Goal: Book appointment/travel/reservation

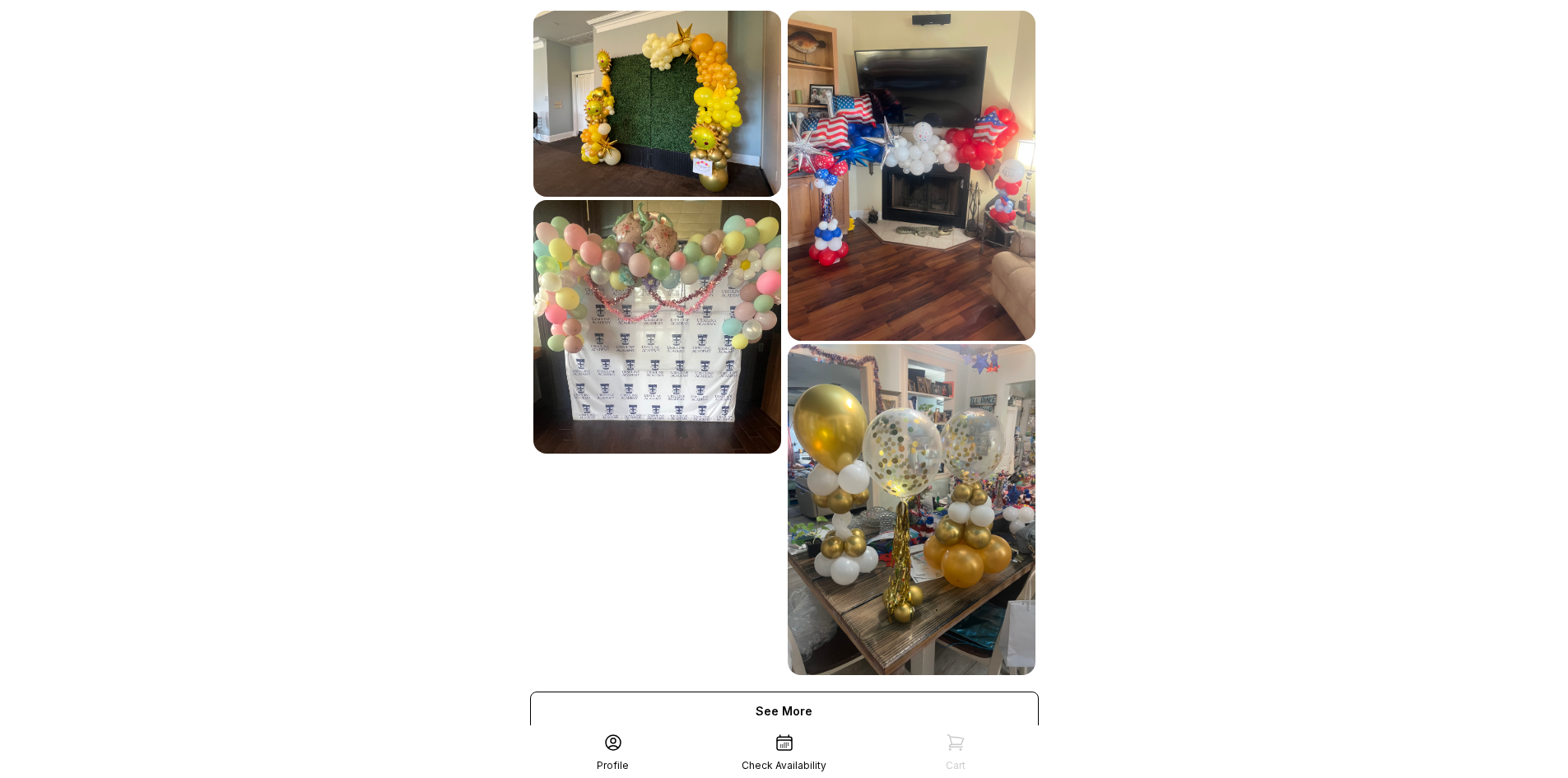
scroll to position [745, 0]
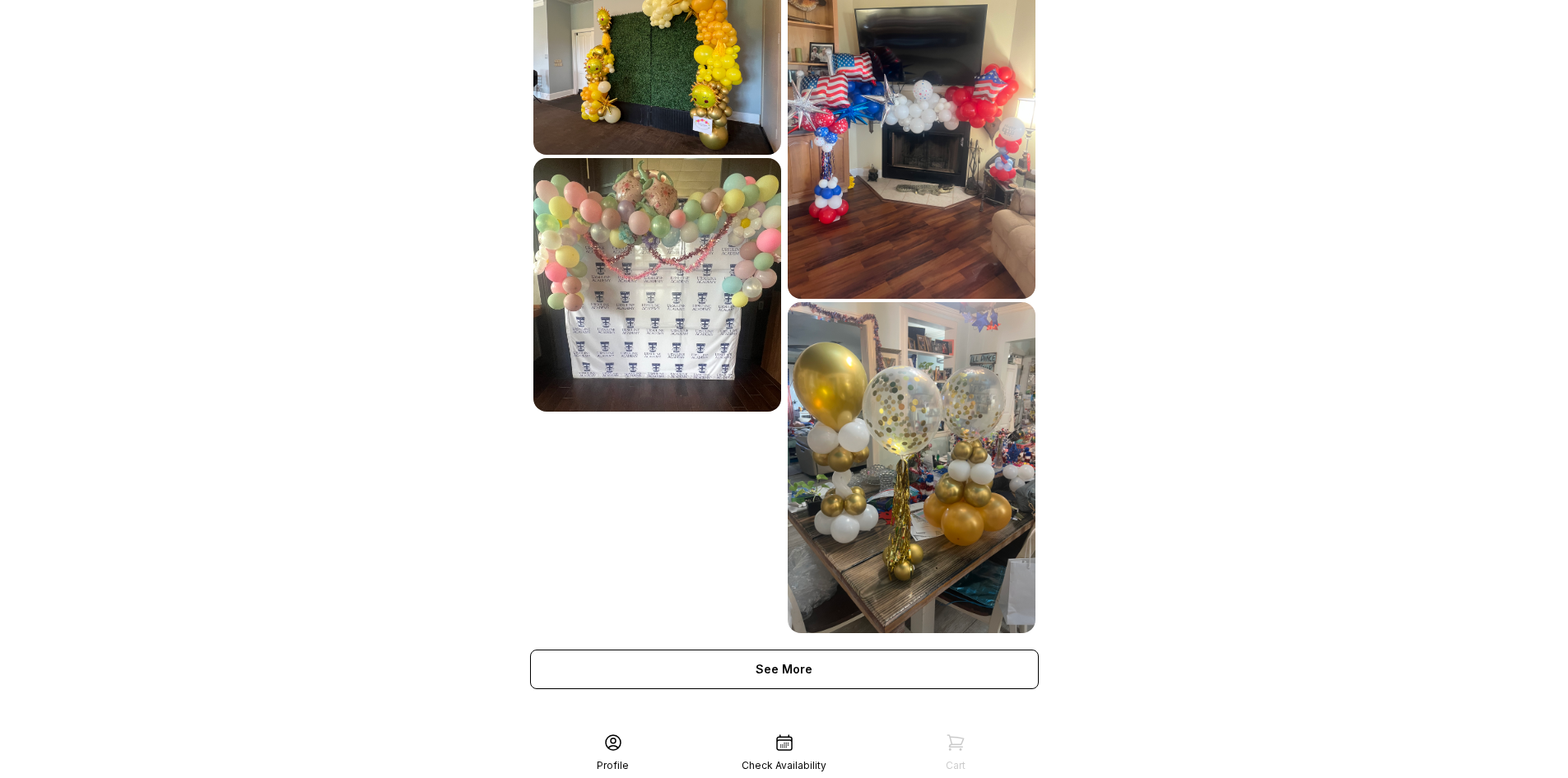
click at [810, 684] on div "Start Designing & Book Now Request Design Help Welcome to [PERSON_NAME] Toppers…" at bounding box center [784, 10] width 535 height 1510
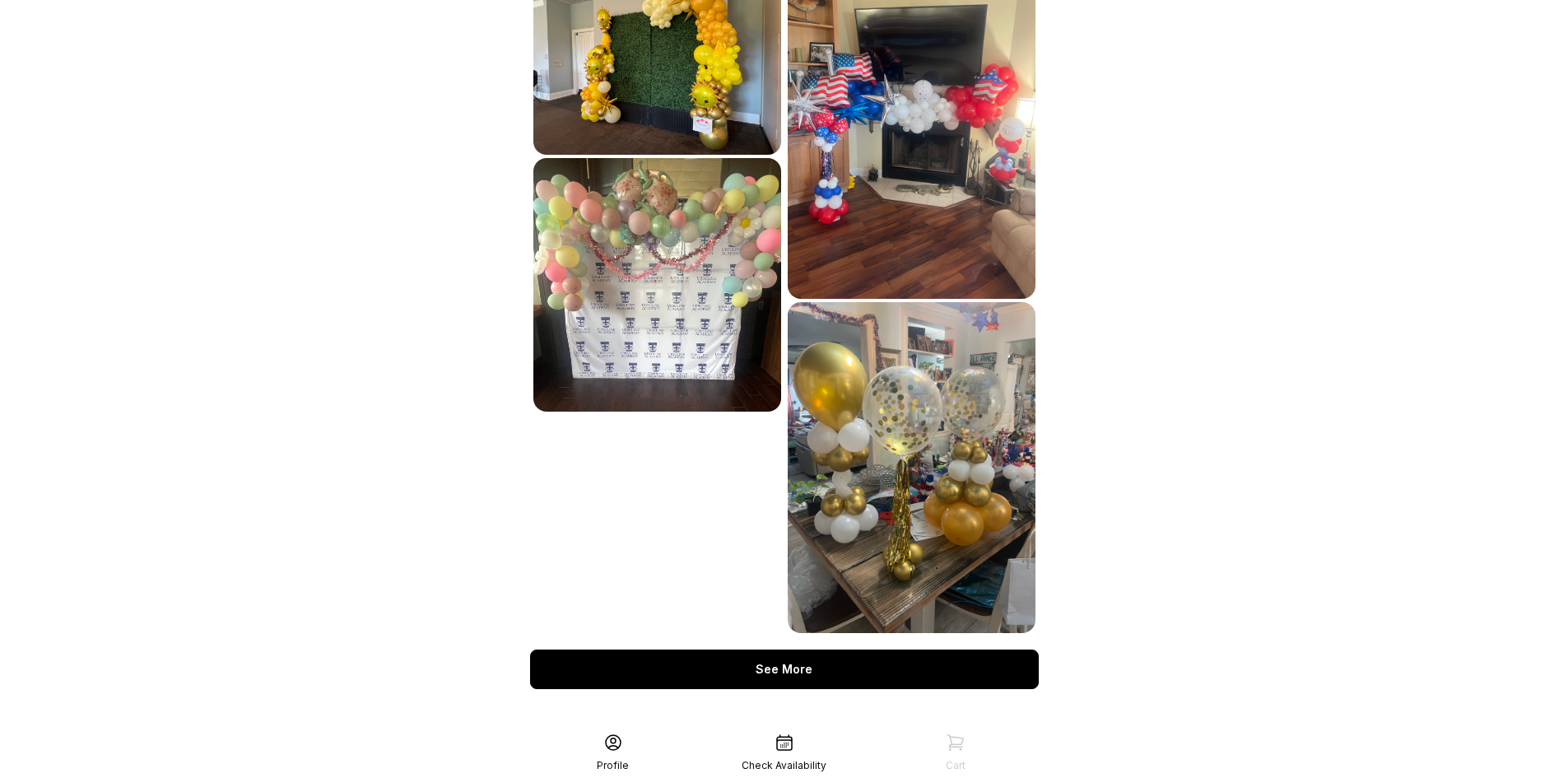
click at [813, 655] on div "See More" at bounding box center [784, 669] width 509 height 40
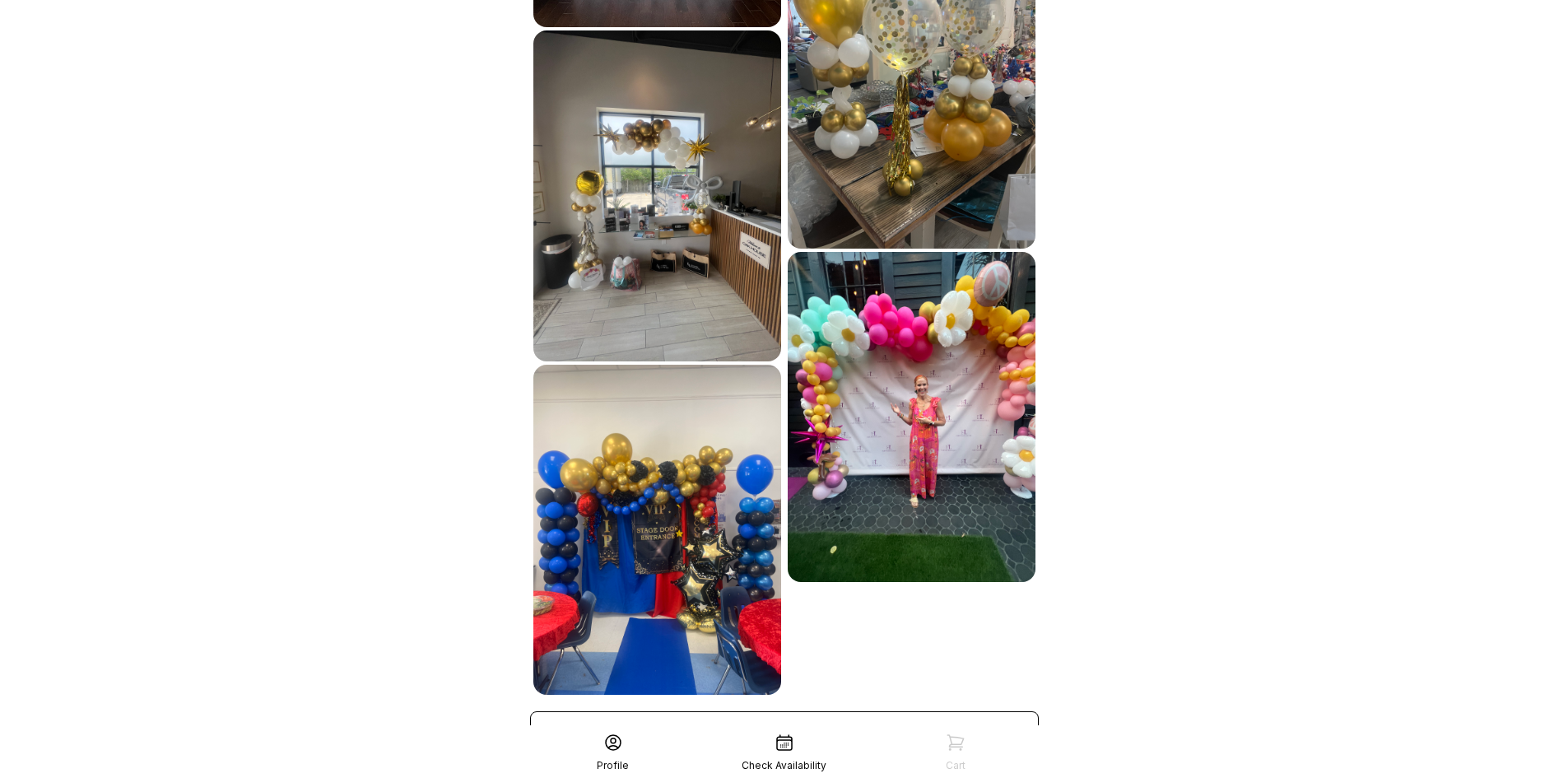
scroll to position [1192, 0]
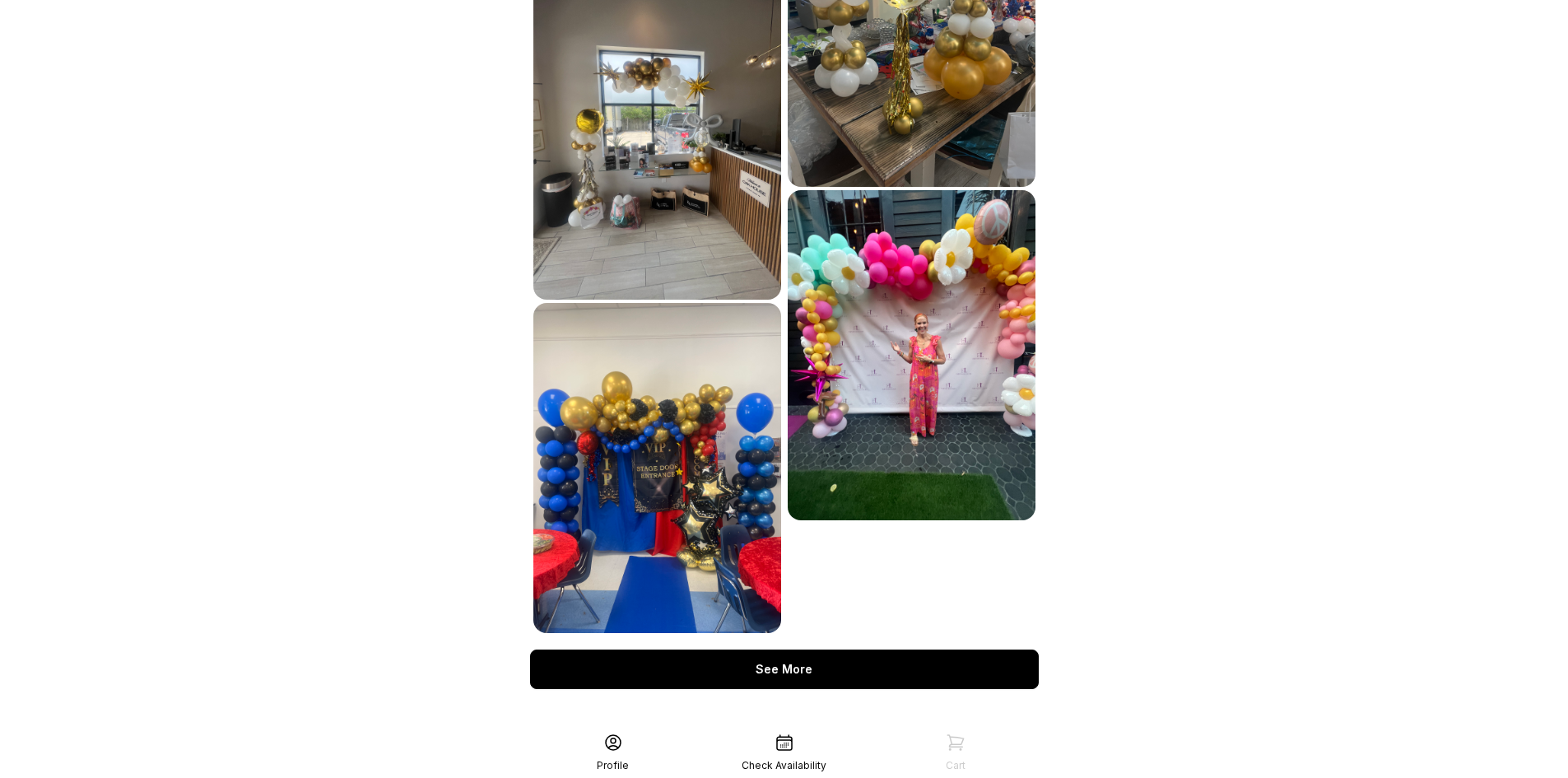
click at [875, 654] on div "See More" at bounding box center [784, 669] width 509 height 40
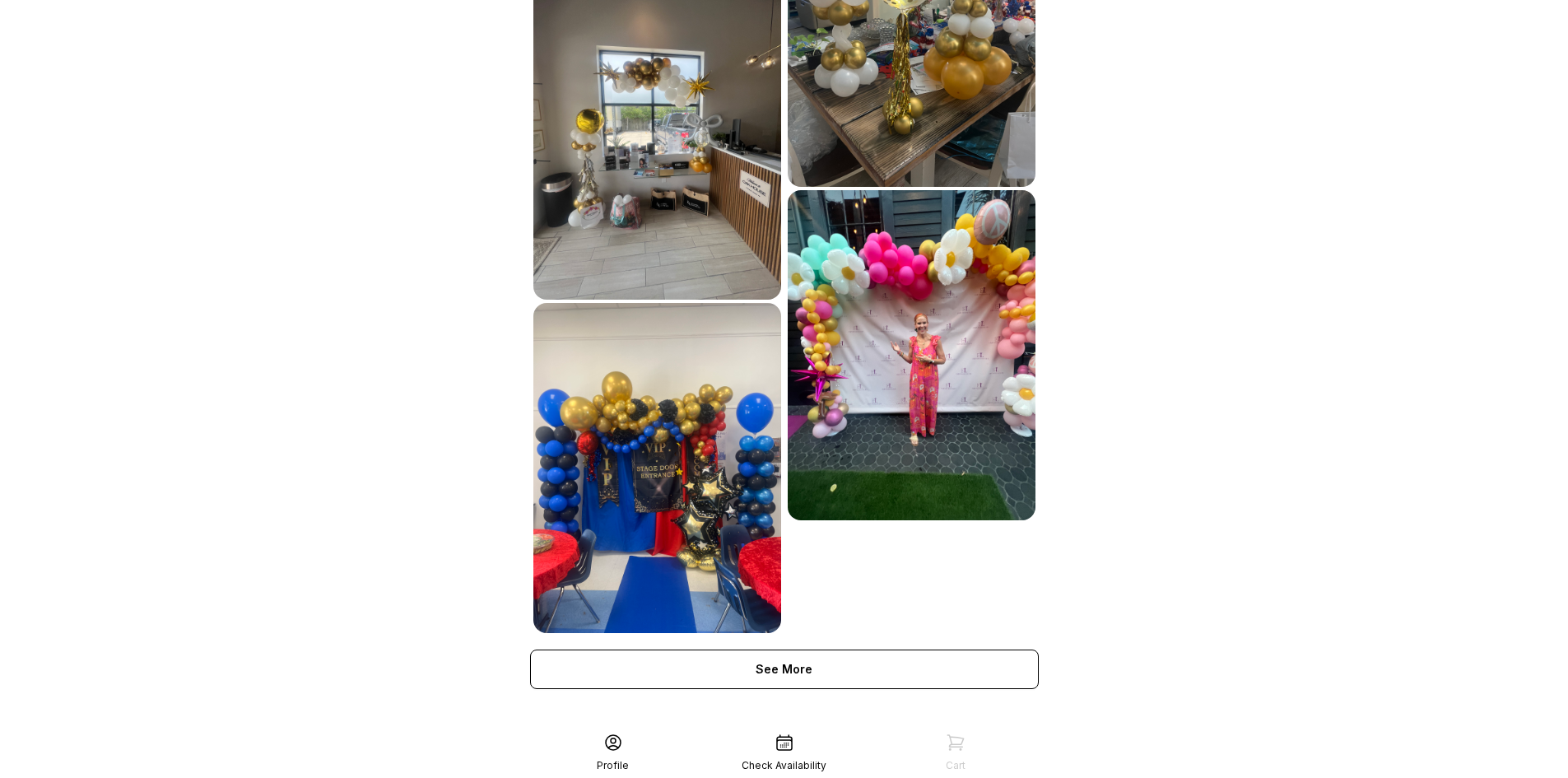
click at [787, 742] on icon at bounding box center [784, 742] width 19 height 19
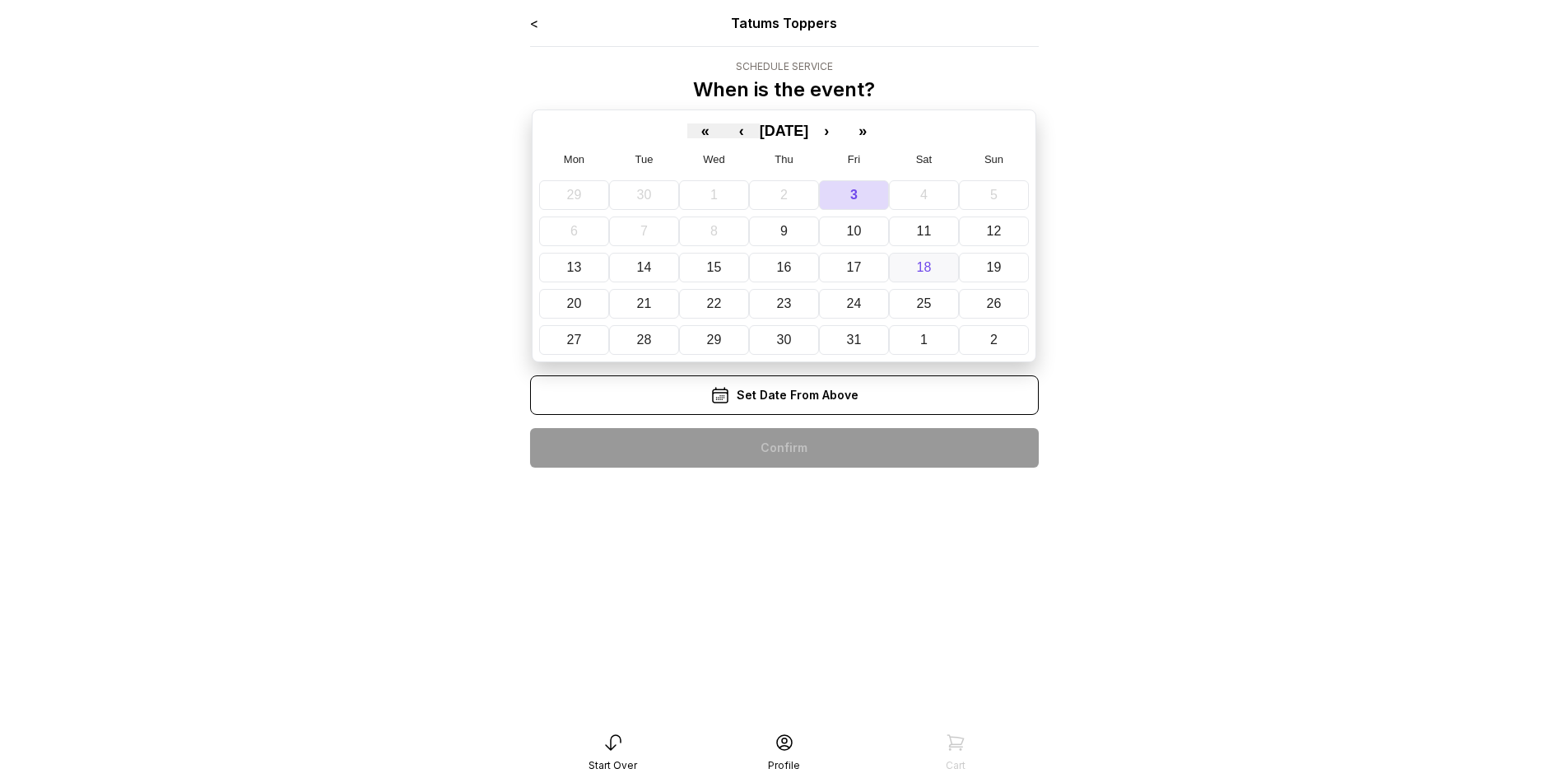
click at [944, 264] on button "18" at bounding box center [924, 268] width 70 height 30
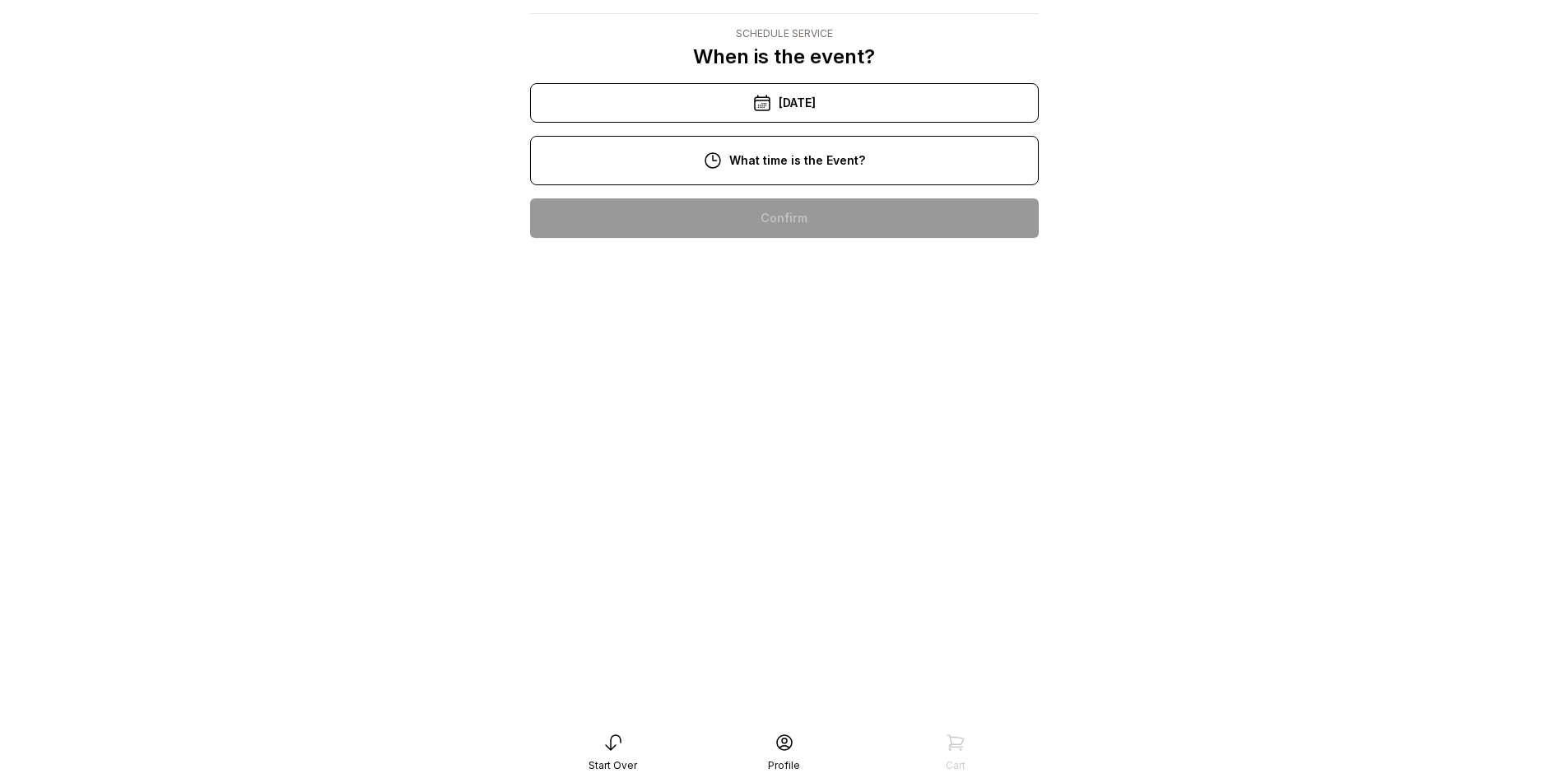
scroll to position [247, 0]
click at [804, 567] on div "5:00 pm" at bounding box center [784, 586] width 482 height 40
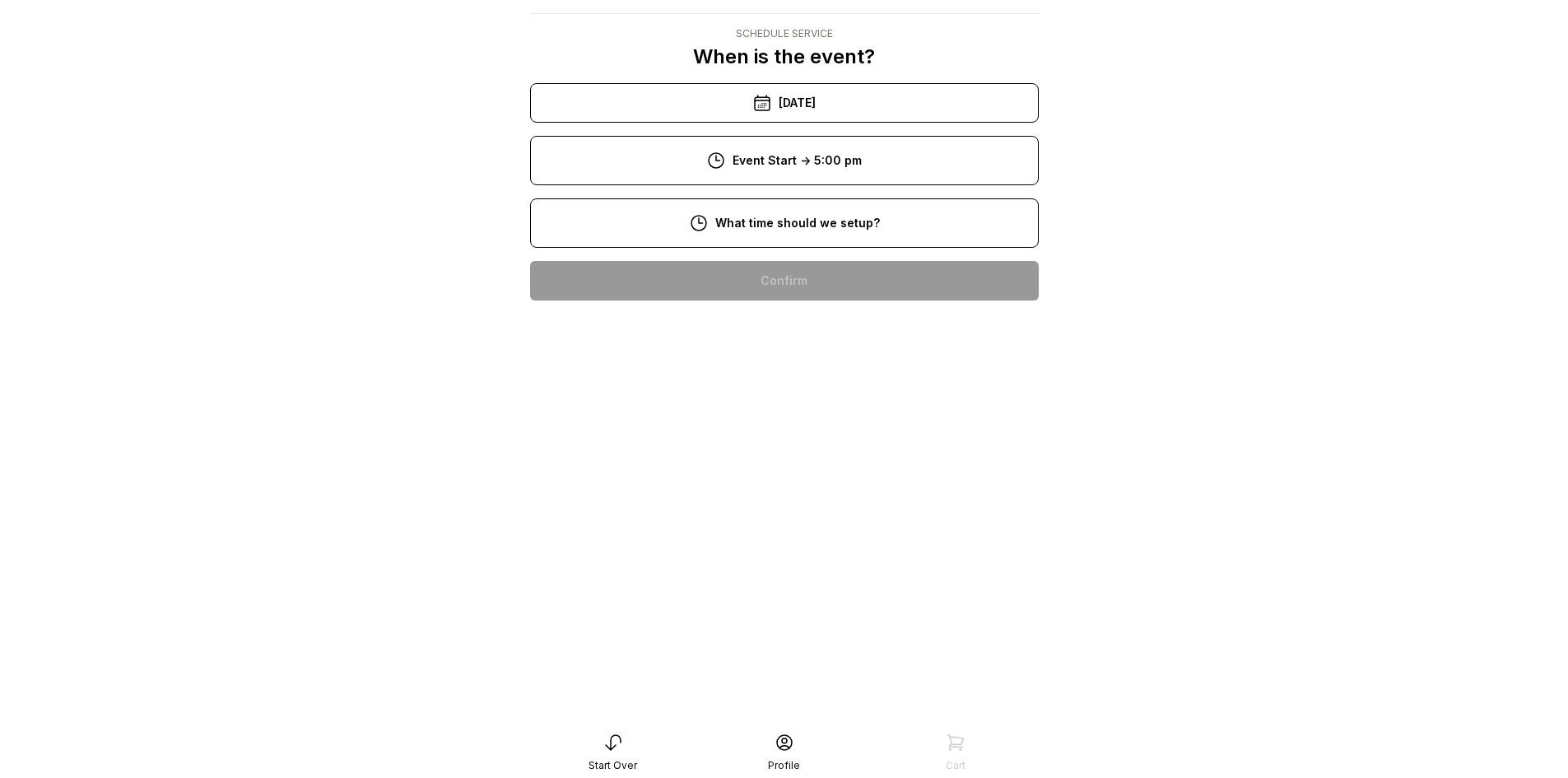
click at [812, 489] on div "12:00 pm" at bounding box center [784, 491] width 482 height 40
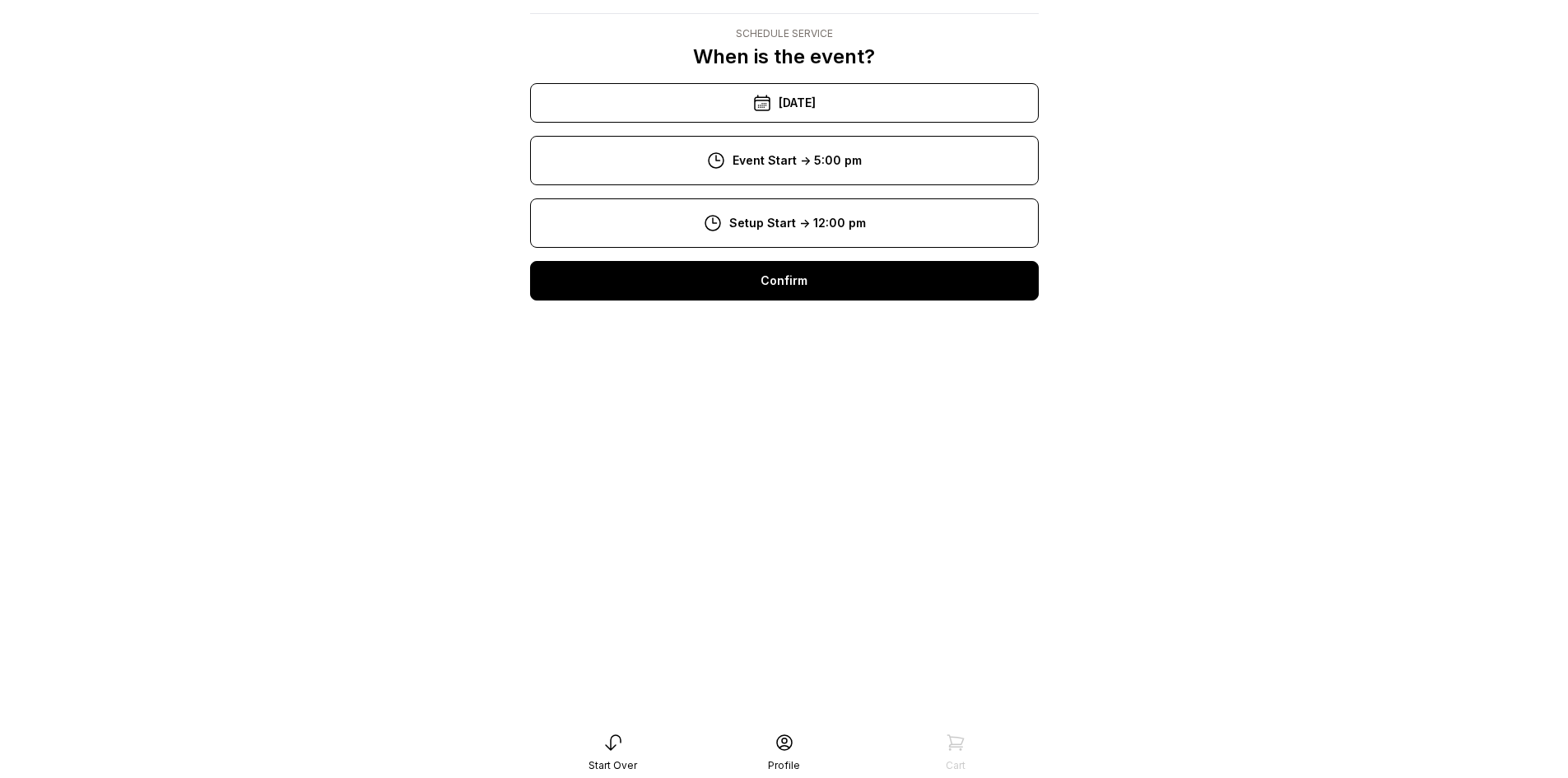
click at [809, 285] on div "Confirm" at bounding box center [784, 280] width 509 height 40
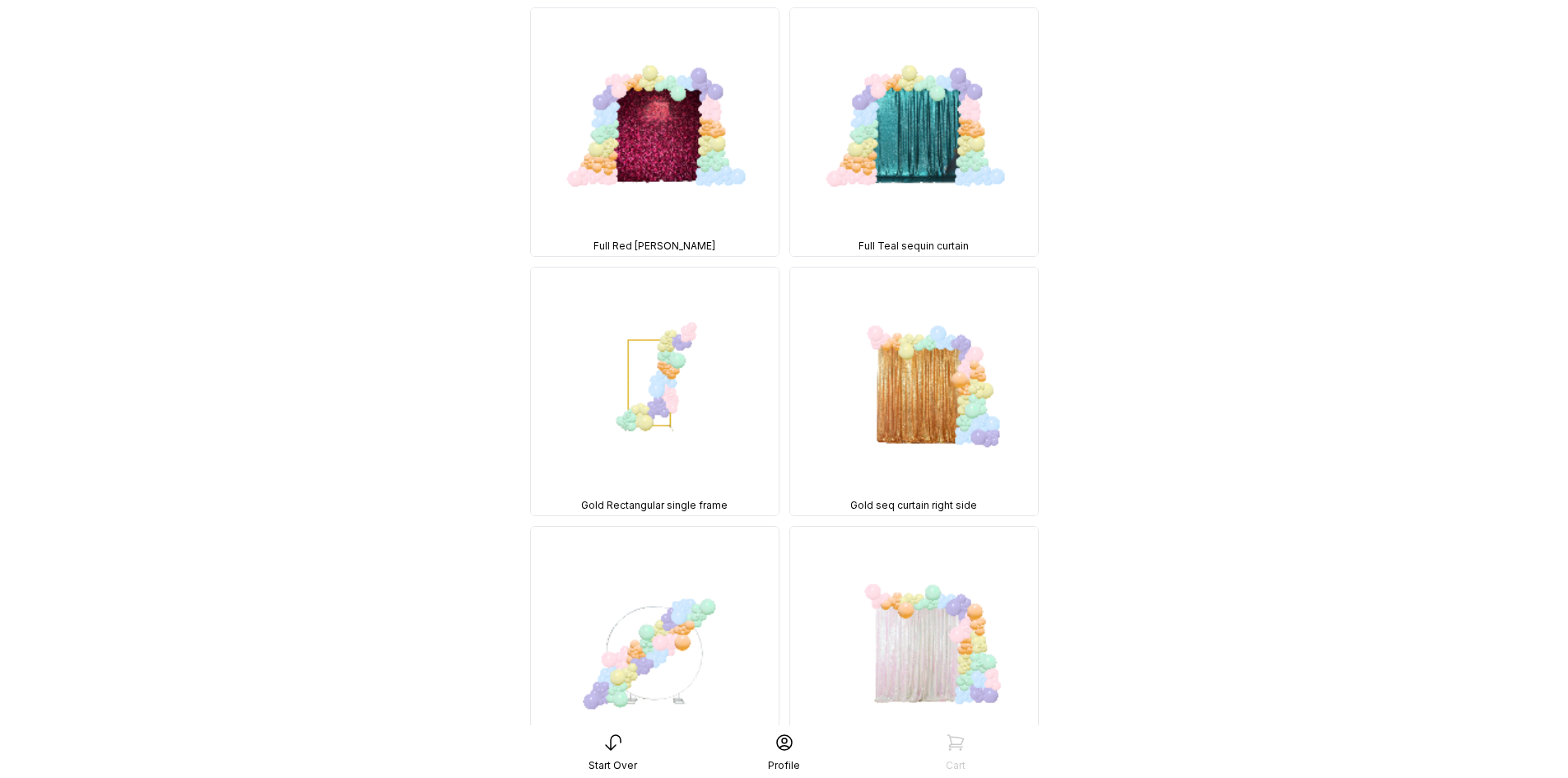
scroll to position [1481, 0]
click at [940, 395] on img at bounding box center [914, 390] width 247 height 247
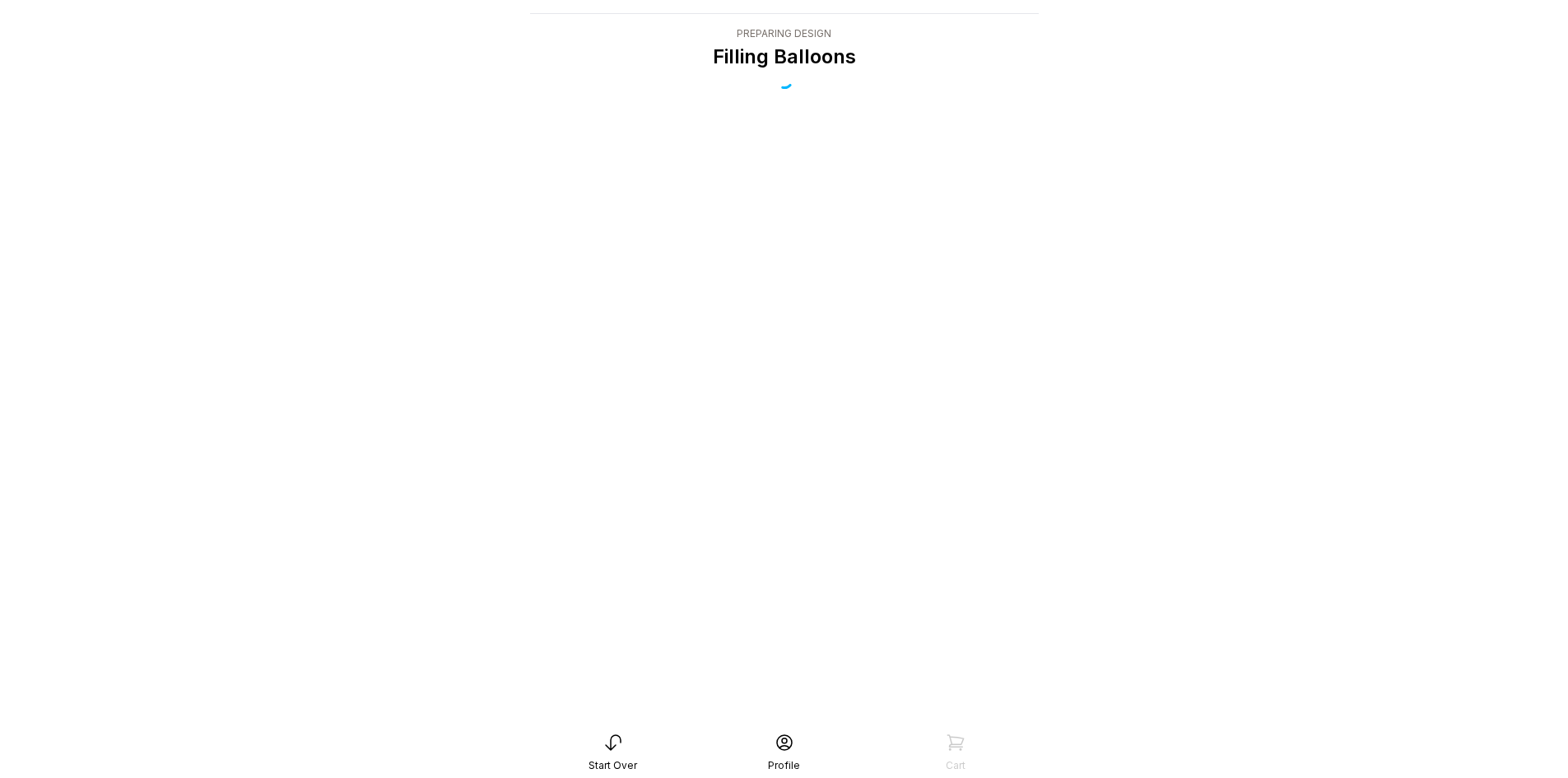
scroll to position [33, 0]
